Goal: Information Seeking & Learning: Learn about a topic

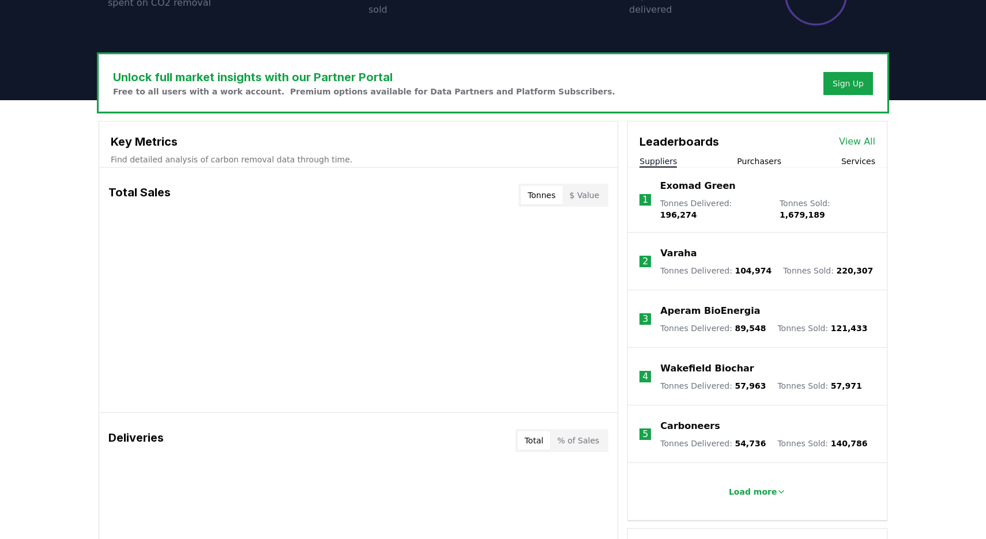
scroll to position [290, 0]
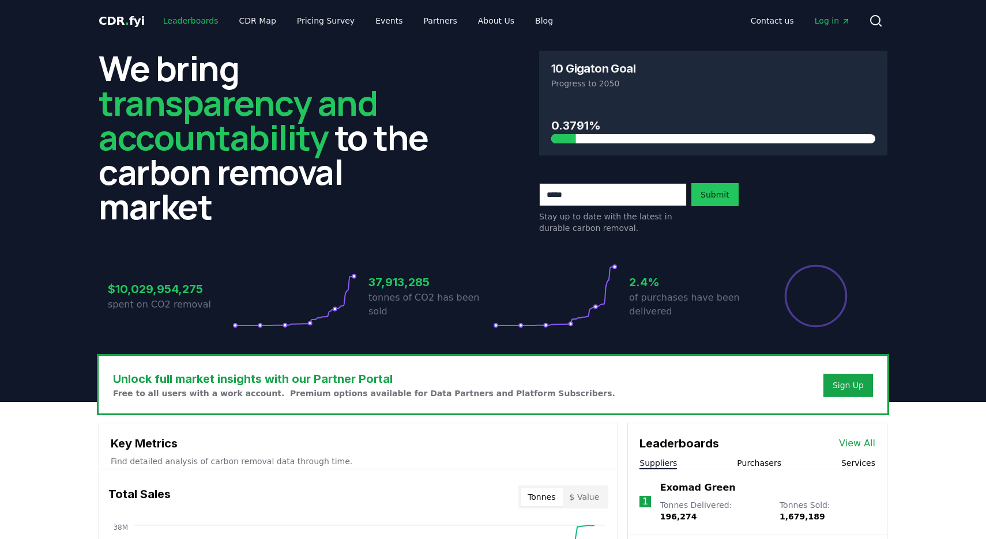
click at [201, 22] on link "Leaderboards" at bounding box center [191, 20] width 74 height 21
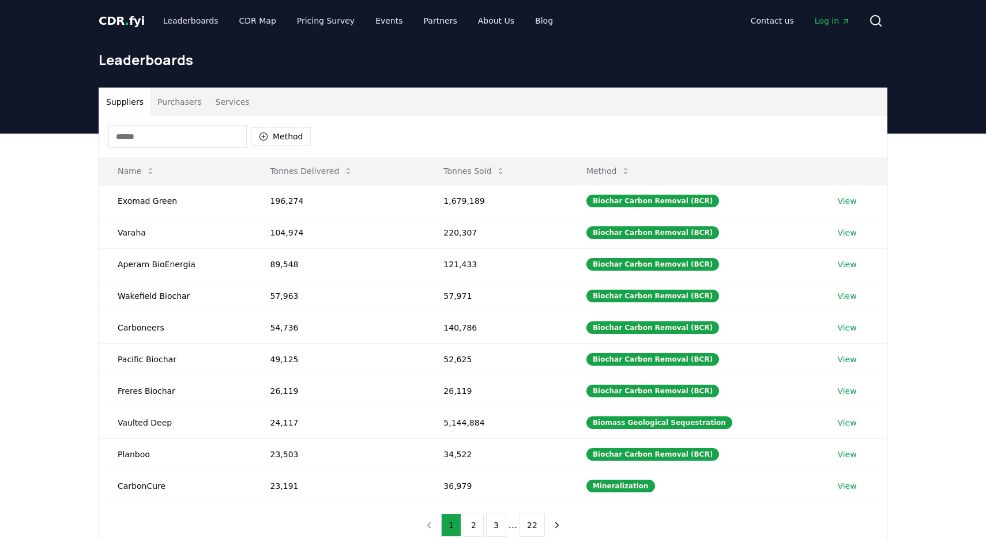
click at [183, 99] on button "Purchasers" at bounding box center [179, 102] width 58 height 28
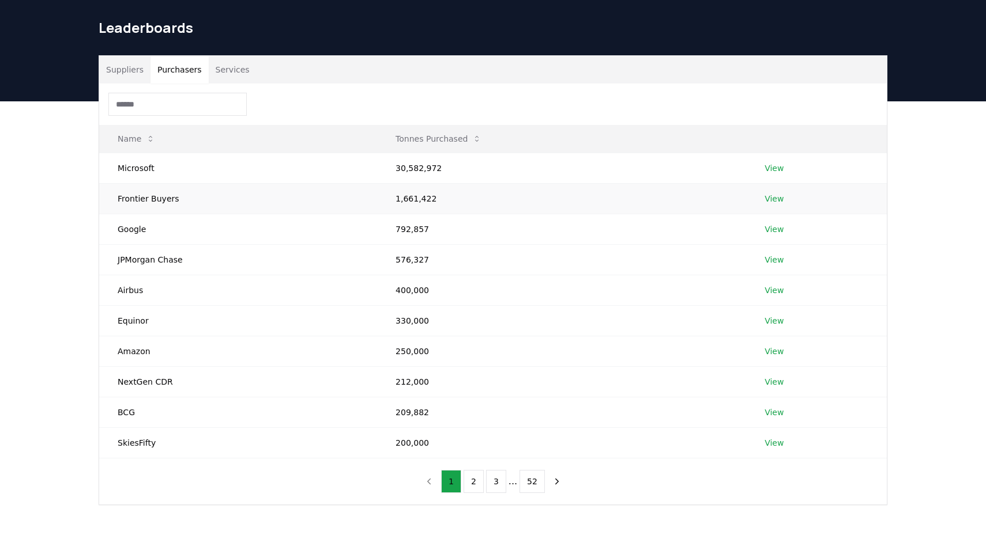
scroll to position [39, 0]
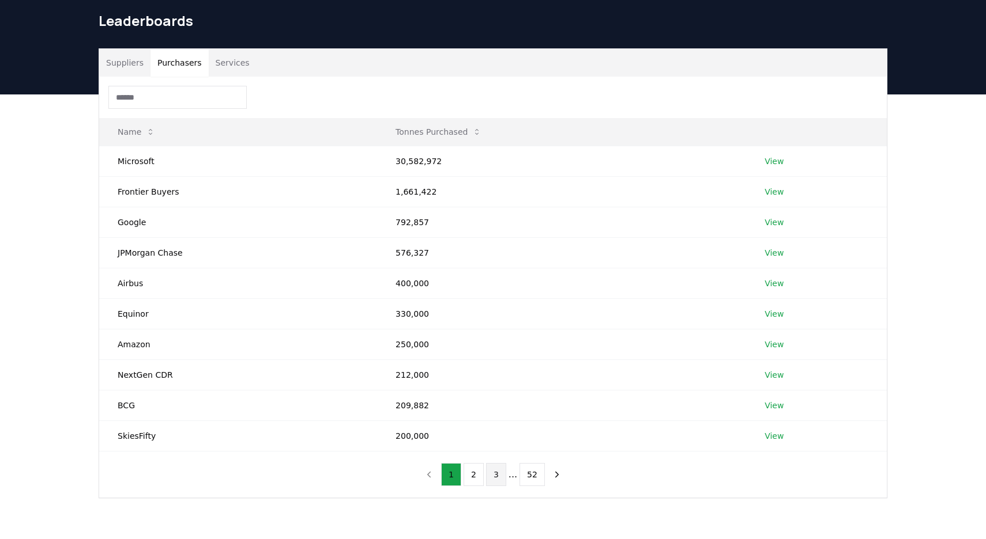
click at [503, 481] on button "3" at bounding box center [496, 474] width 20 height 23
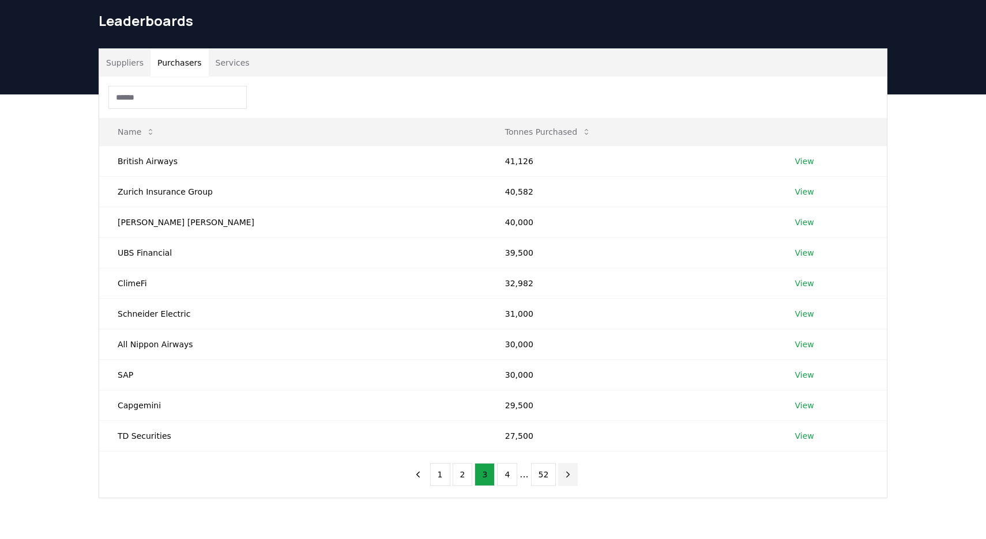
click at [570, 475] on icon "next page" at bounding box center [567, 475] width 10 height 10
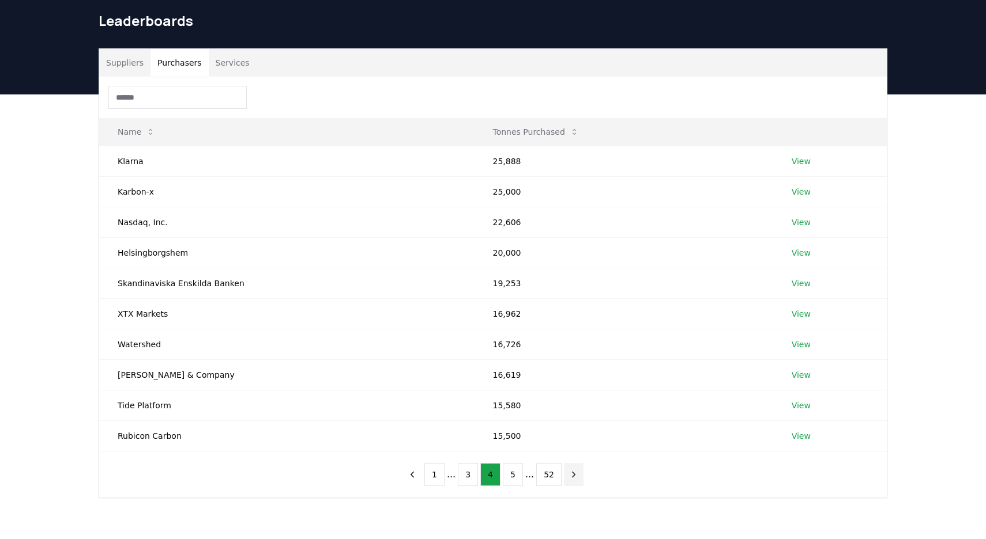
click at [570, 475] on icon "next page" at bounding box center [573, 475] width 10 height 10
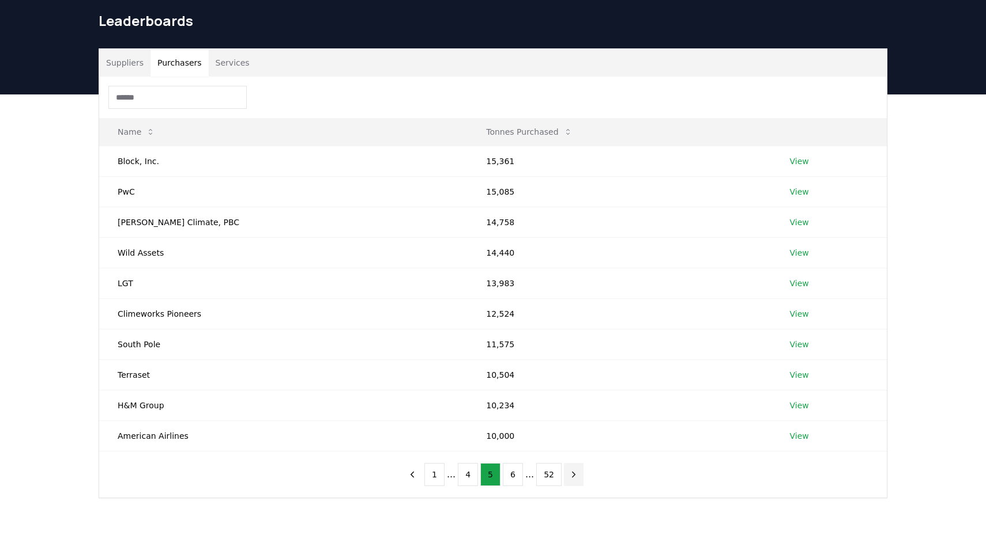
click at [570, 475] on icon "next page" at bounding box center [573, 475] width 10 height 10
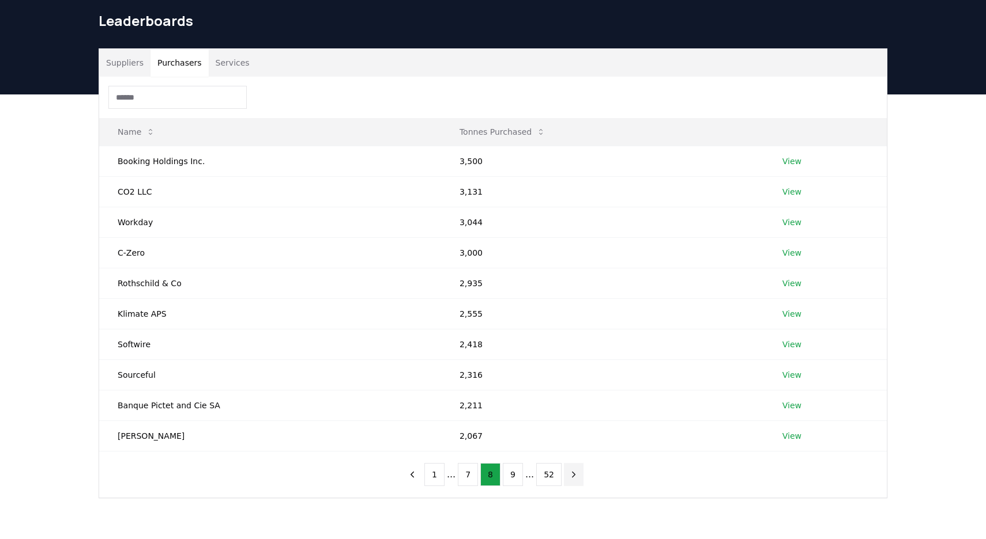
click at [570, 475] on icon "next page" at bounding box center [573, 475] width 10 height 10
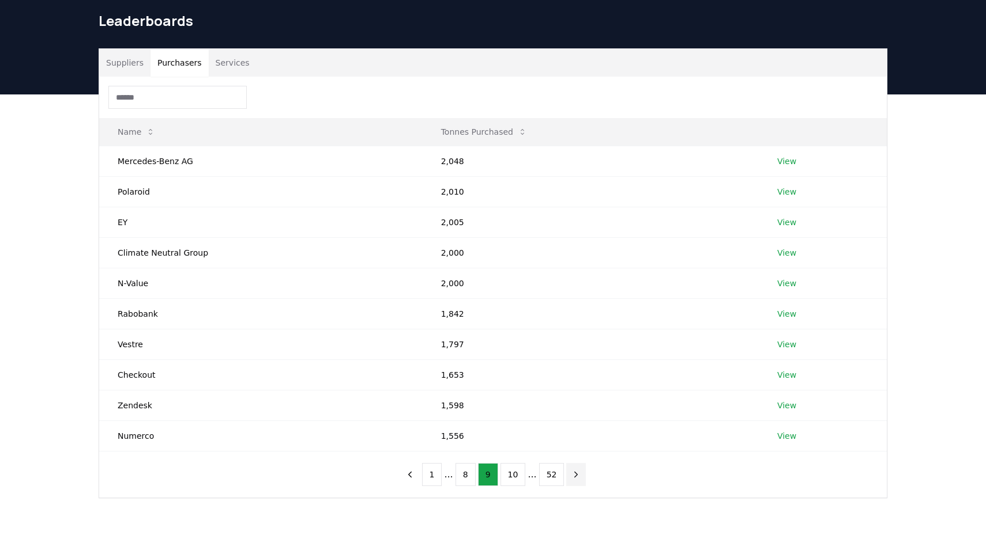
click at [571, 475] on icon "next page" at bounding box center [576, 475] width 10 height 10
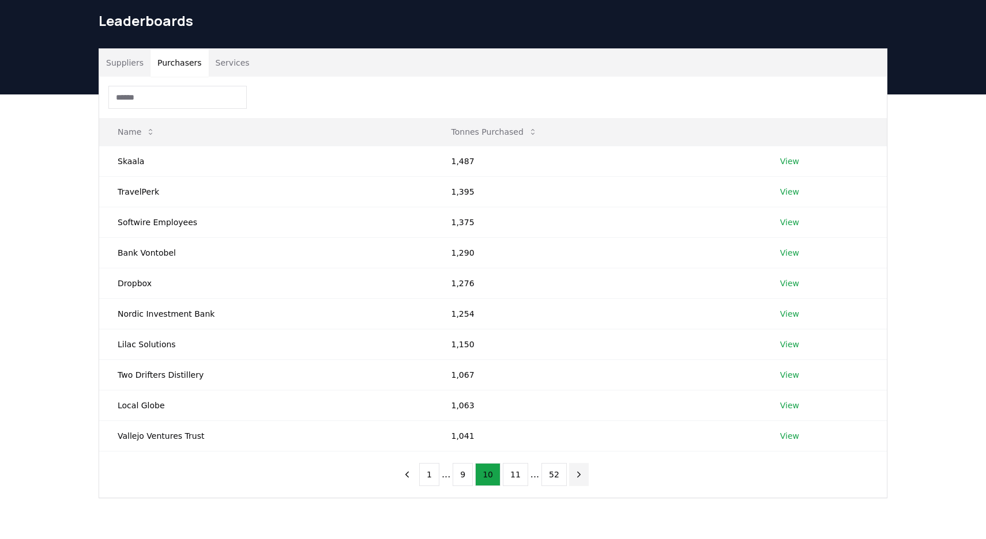
click at [573, 475] on icon "next page" at bounding box center [578, 475] width 10 height 10
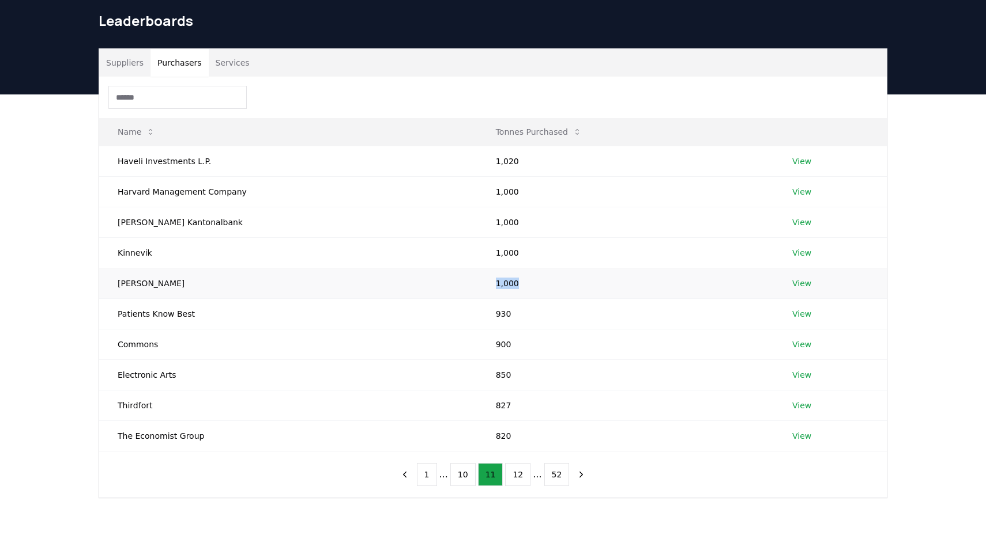
drag, startPoint x: 486, startPoint y: 283, endPoint x: 504, endPoint y: 282, distance: 17.9
click at [504, 282] on td "1,000" at bounding box center [625, 283] width 296 height 31
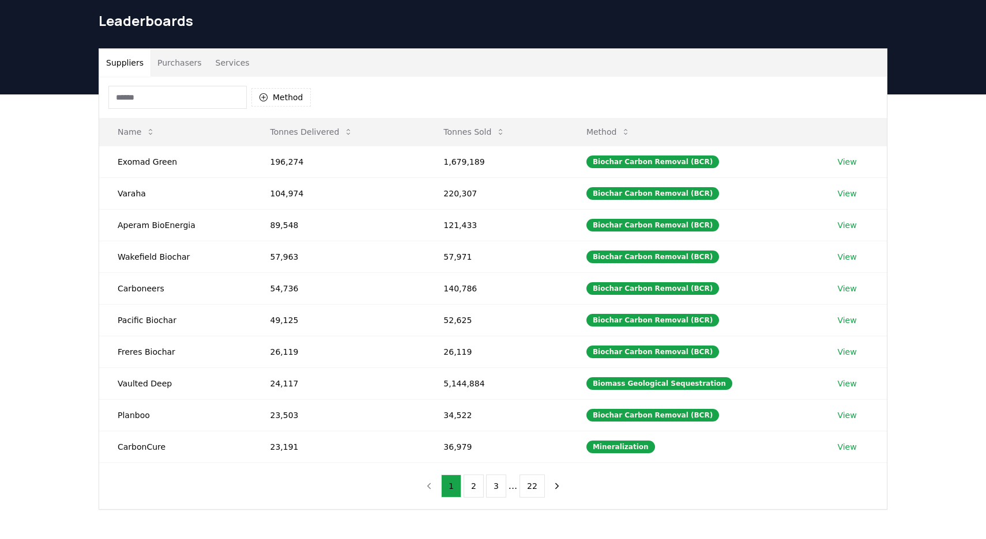
click at [139, 66] on button "Suppliers" at bounding box center [124, 63] width 51 height 28
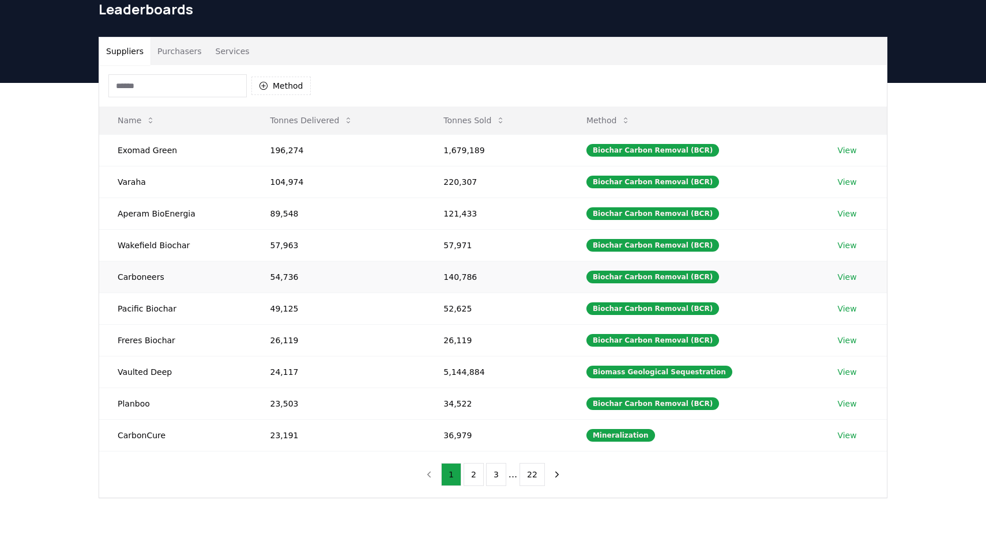
scroll to position [62, 0]
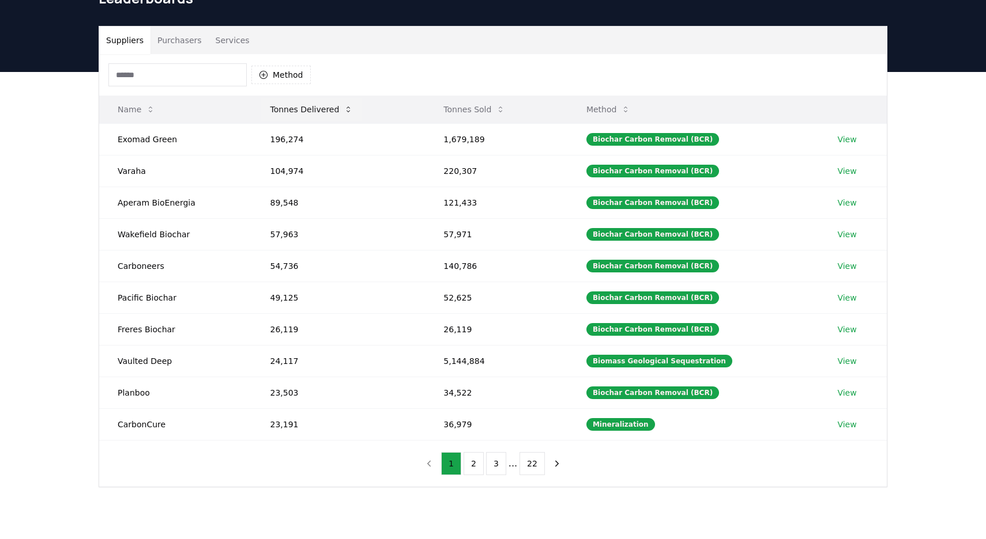
click at [333, 113] on button "Tonnes Delivered" at bounding box center [310, 109] width 101 height 23
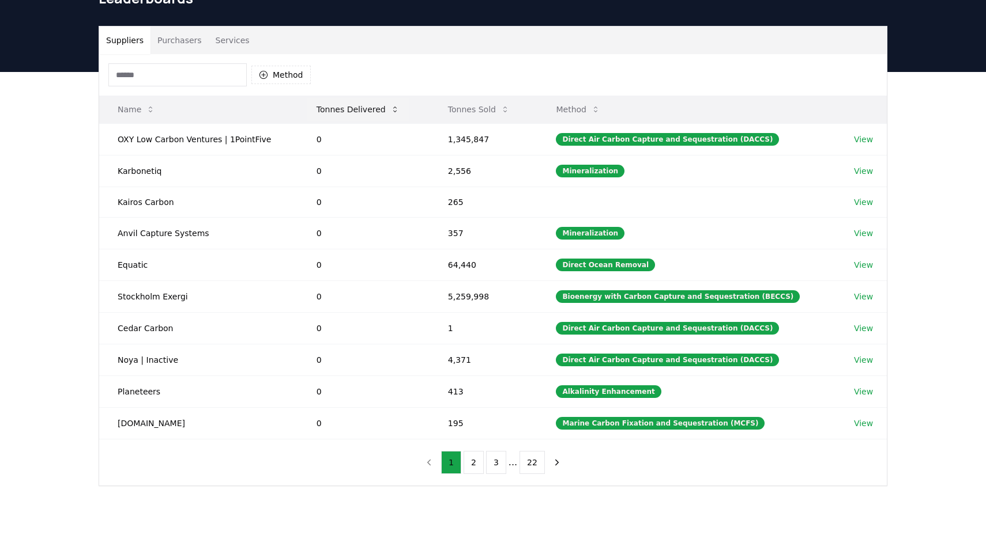
click at [350, 112] on button "Tonnes Delivered" at bounding box center [357, 109] width 101 height 23
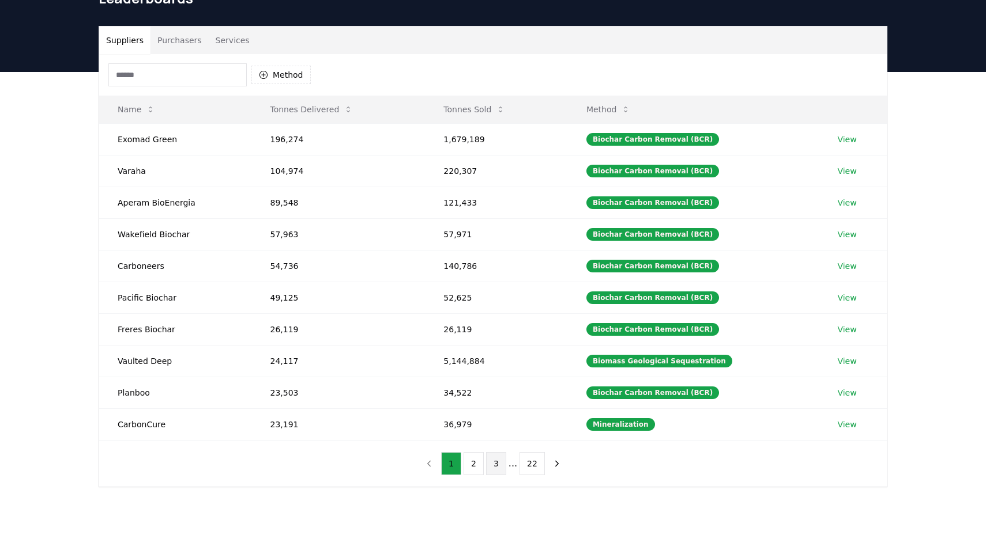
click at [497, 468] on button "3" at bounding box center [496, 463] width 20 height 23
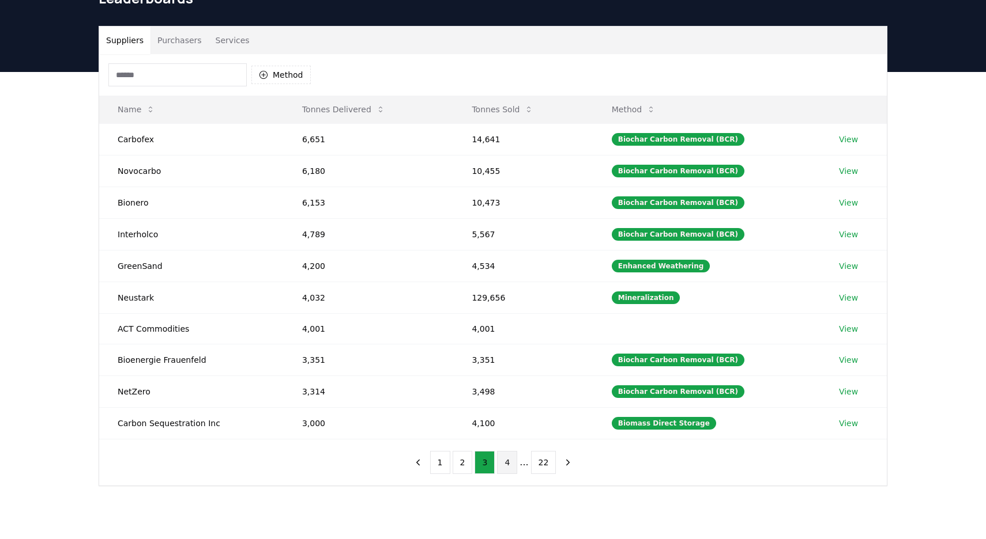
click at [507, 466] on button "4" at bounding box center [507, 462] width 20 height 23
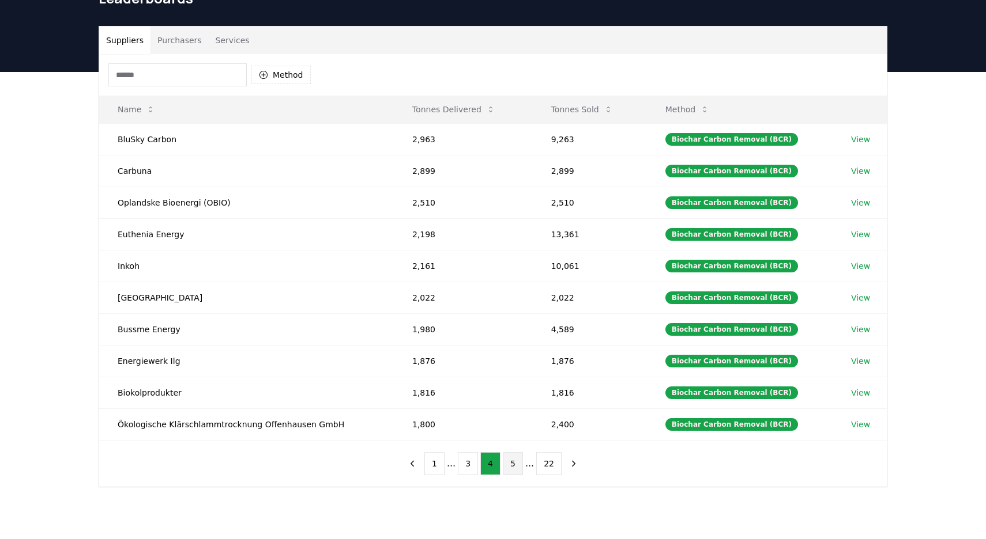
click at [510, 466] on button "5" at bounding box center [513, 463] width 20 height 23
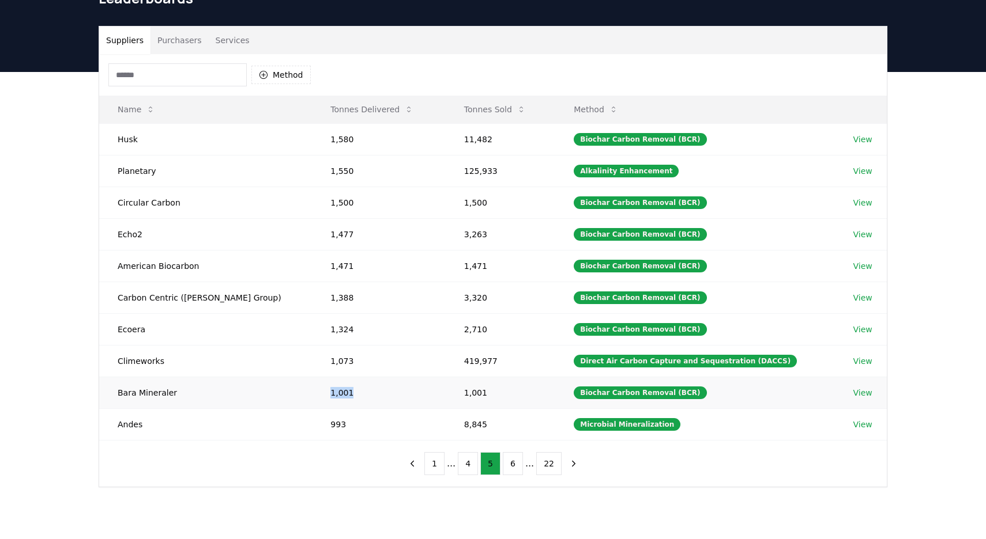
drag, startPoint x: 292, startPoint y: 393, endPoint x: 346, endPoint y: 393, distance: 54.2
click at [346, 393] on td "1,001" at bounding box center [378, 393] width 133 height 32
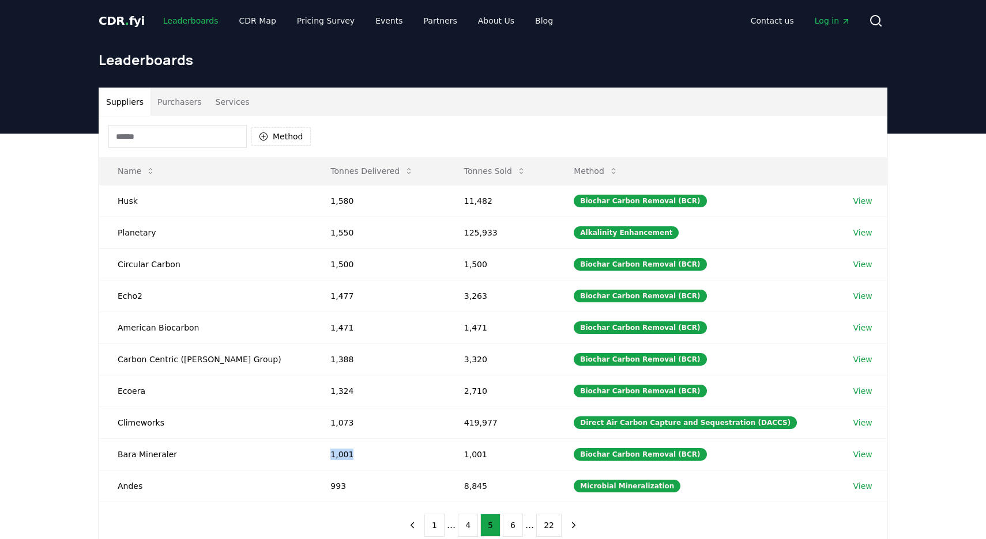
click at [180, 19] on link "Leaderboards" at bounding box center [191, 20] width 74 height 21
click at [478, 179] on button "Tonnes Sold" at bounding box center [495, 171] width 80 height 23
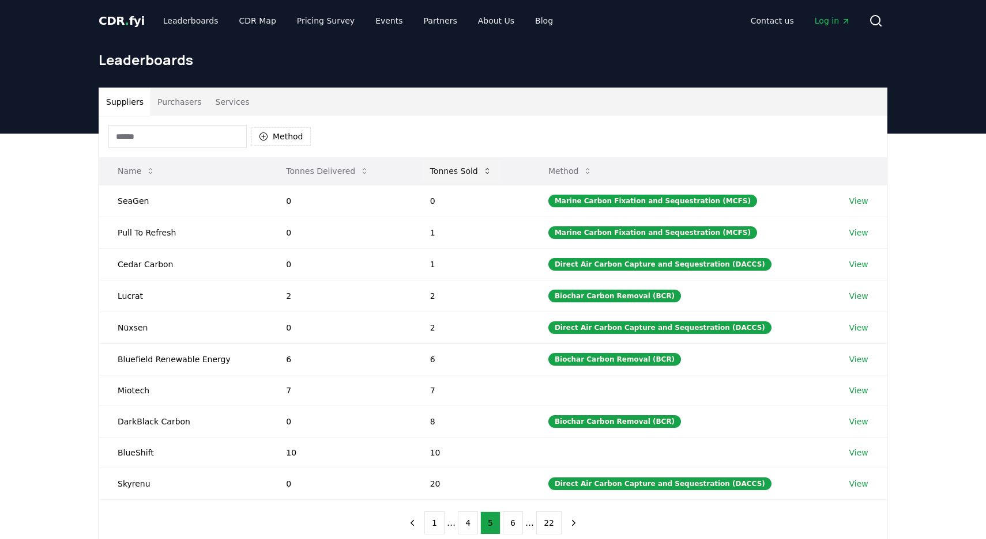
click at [478, 179] on button "Tonnes Sold" at bounding box center [461, 171] width 80 height 23
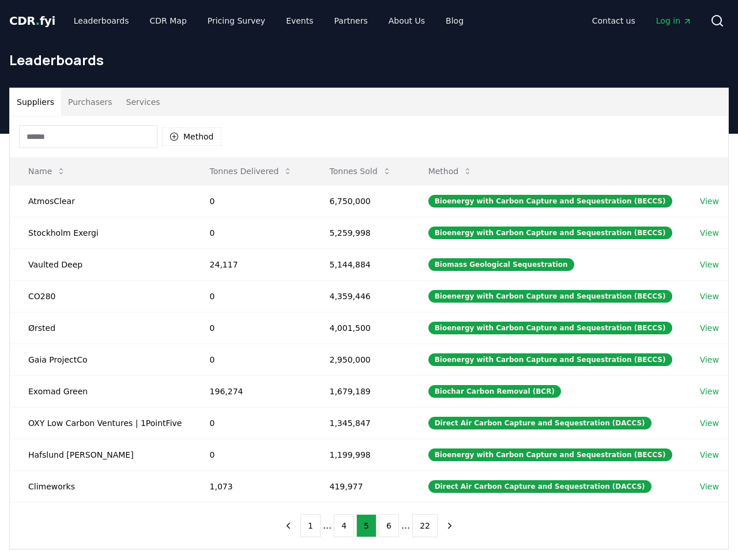
click at [688, 17] on icon "Main" at bounding box center [686, 21] width 9 height 9
click at [95, 13] on link "Leaderboards" at bounding box center [102, 20] width 74 height 21
click at [80, 16] on link "Leaderboards" at bounding box center [102, 20] width 74 height 21
click at [319, 100] on div "Suppliers Purchasers Services" at bounding box center [369, 102] width 718 height 28
click at [316, 102] on div "Suppliers Purchasers Services" at bounding box center [369, 102] width 718 height 28
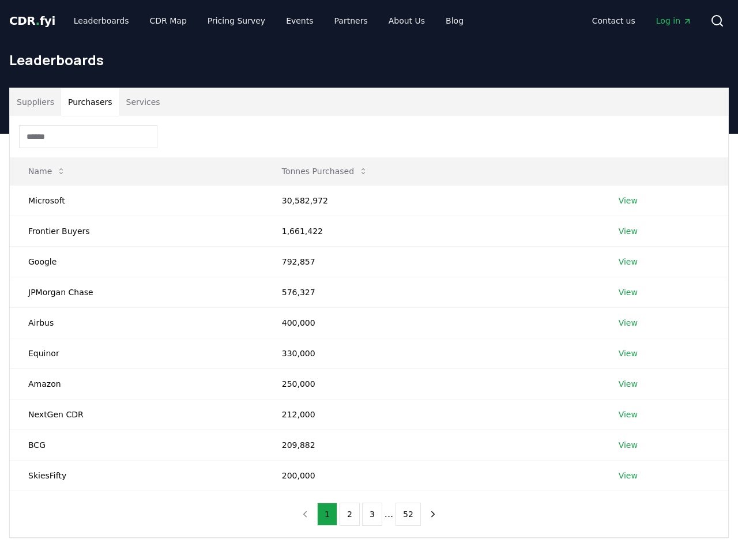
click at [82, 100] on button "Purchasers" at bounding box center [90, 102] width 58 height 28
click at [36, 103] on button "Suppliers" at bounding box center [35, 102] width 51 height 28
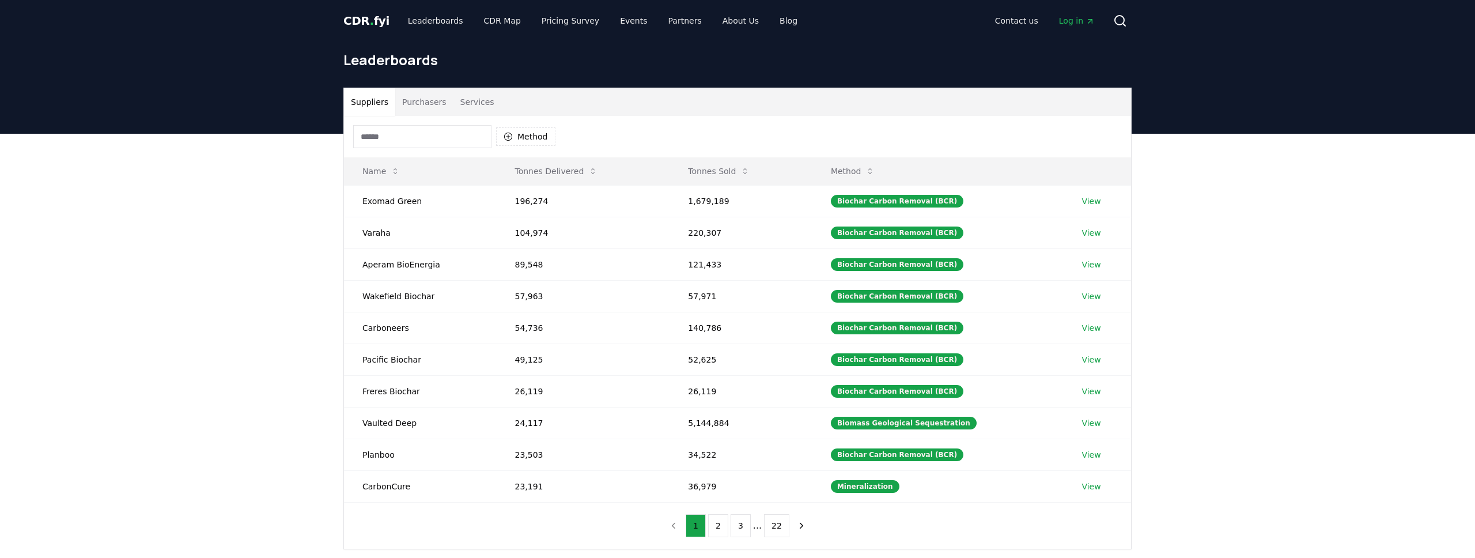
click at [363, 11] on div "CDR . fyi Leaderboards CDR Map Pricing Survey Events Partners About Us Blog" at bounding box center [574, 20] width 463 height 21
click at [363, 22] on span "CDR . fyi" at bounding box center [366, 21] width 46 height 14
